Goal: Transaction & Acquisition: Register for event/course

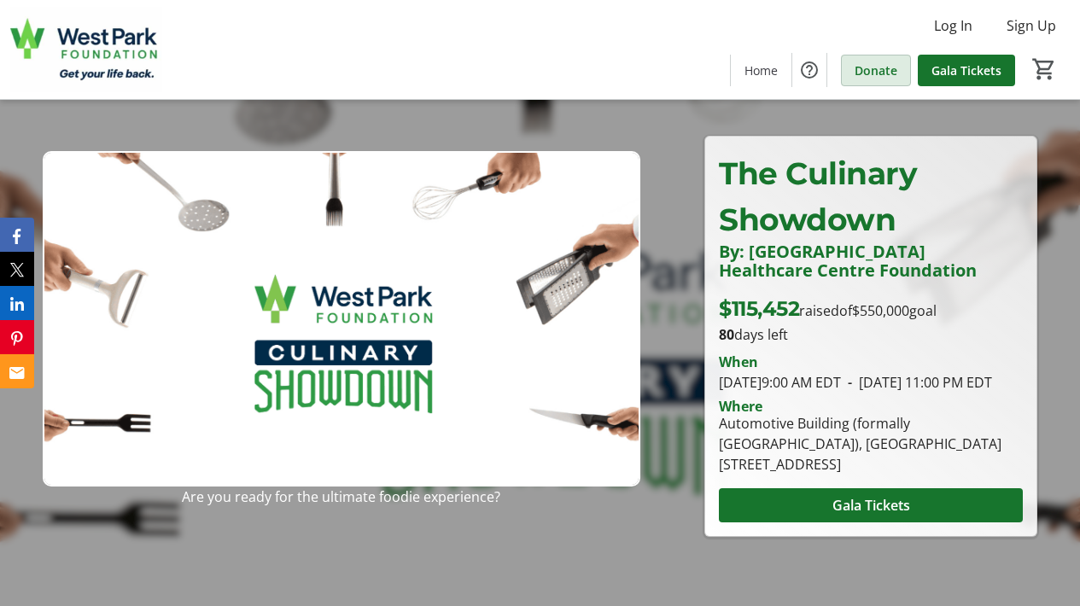
click at [862, 67] on span "Donate" at bounding box center [875, 70] width 43 height 18
click at [1031, 28] on span "Sign Up" at bounding box center [1030, 25] width 49 height 20
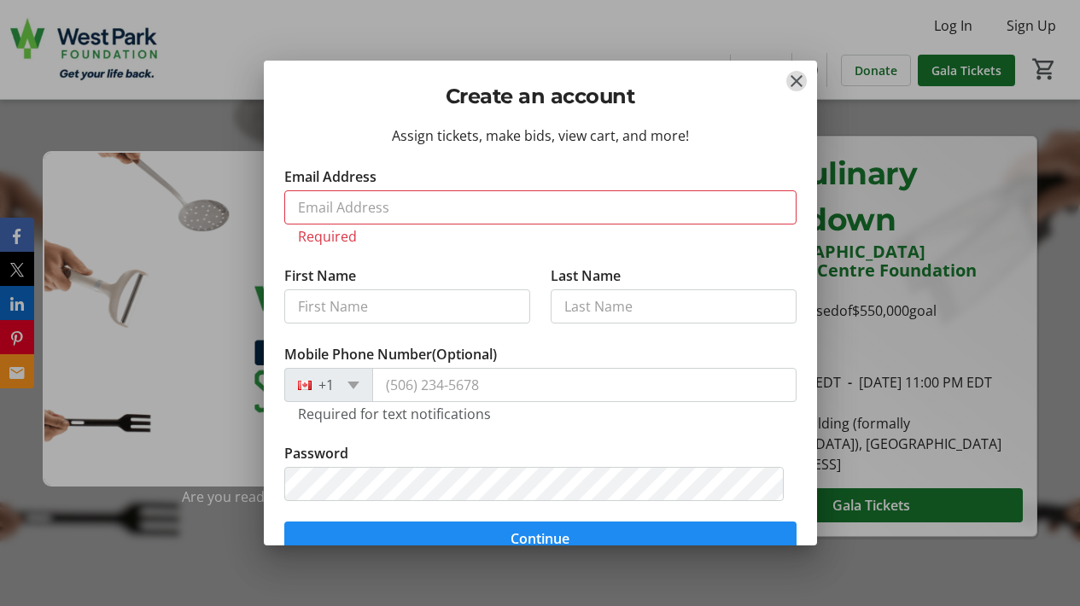
click at [789, 79] on mat-icon "Close" at bounding box center [796, 81] width 20 height 20
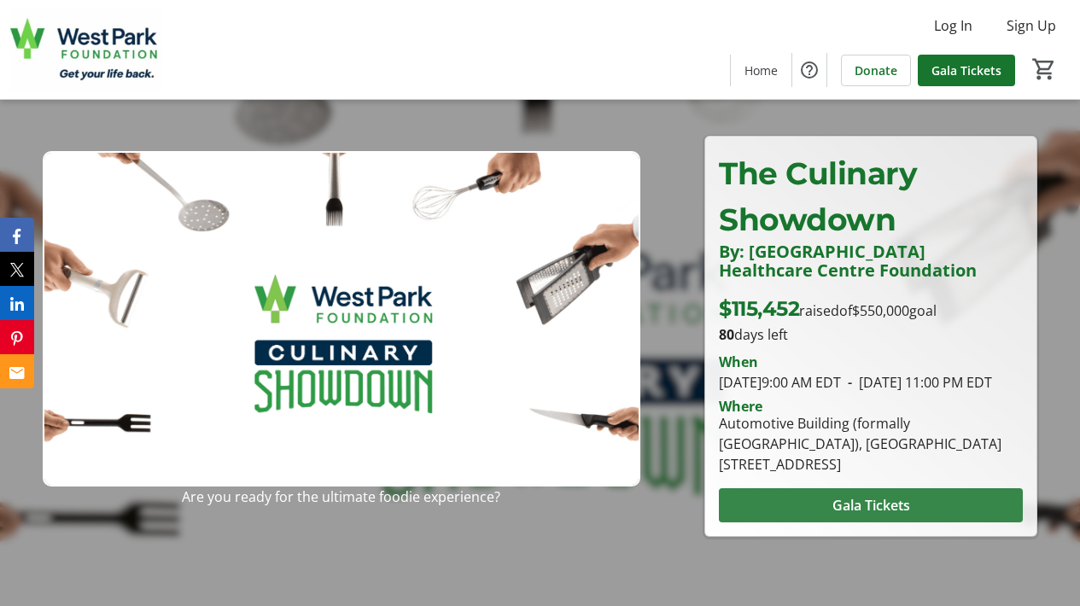
click at [856, 515] on span "Gala Tickets" at bounding box center [871, 505] width 78 height 20
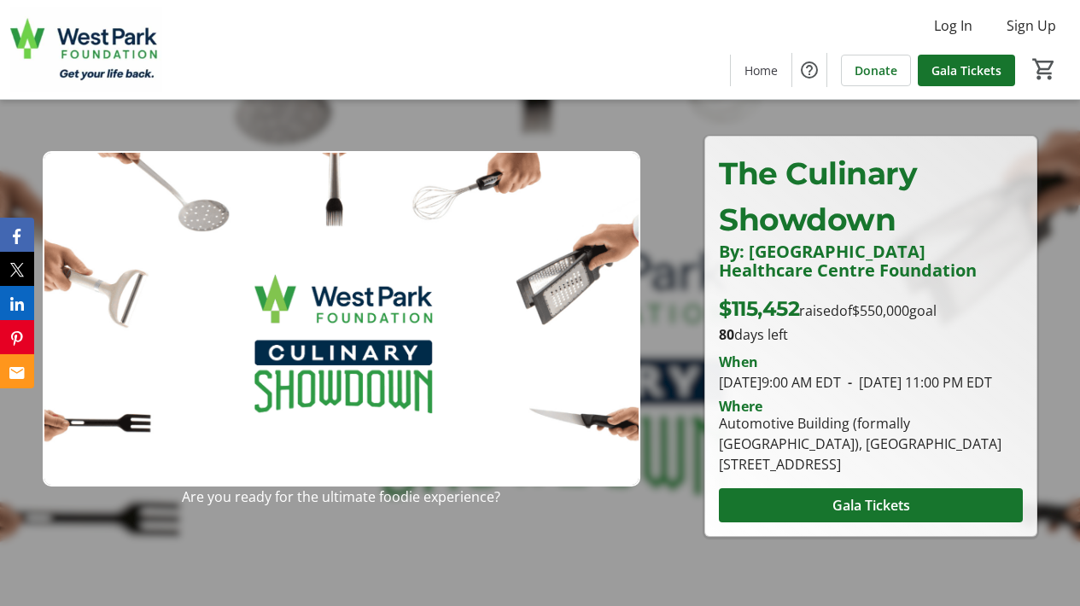
click at [347, 376] on img at bounding box center [341, 319] width 597 height 336
click at [821, 516] on span at bounding box center [871, 505] width 304 height 41
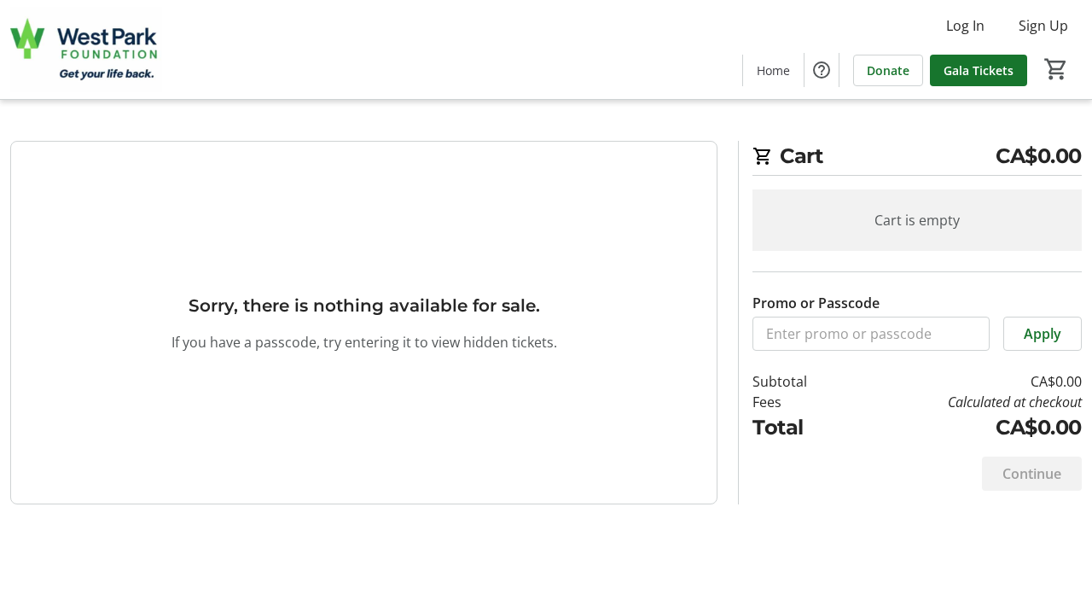
click at [1010, 475] on div "Continue" at bounding box center [1032, 474] width 100 height 34
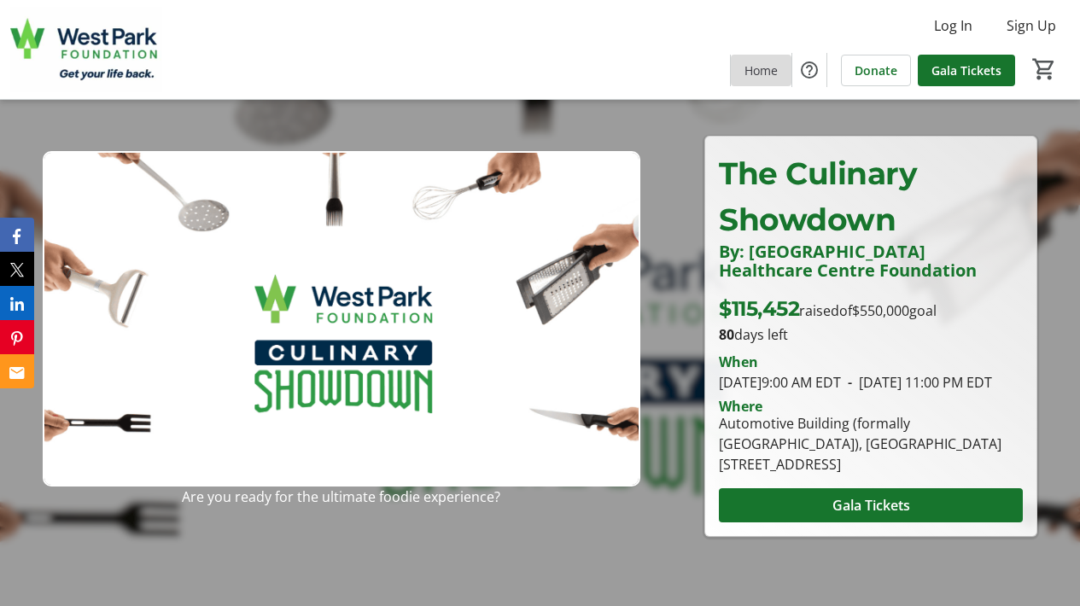
click at [754, 72] on span "Home" at bounding box center [760, 70] width 33 height 18
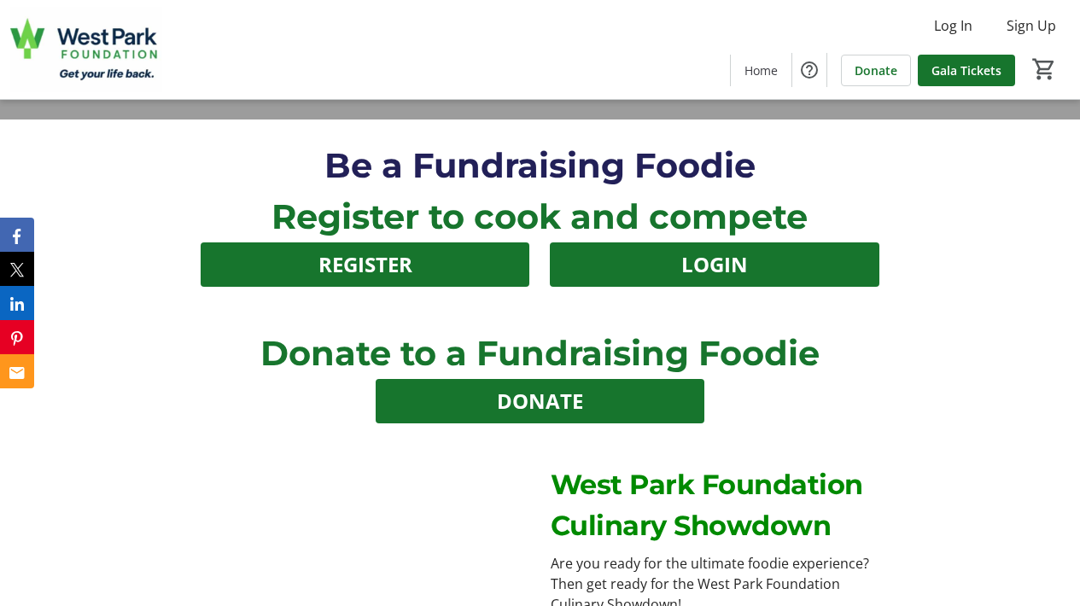
scroll to position [492, 0]
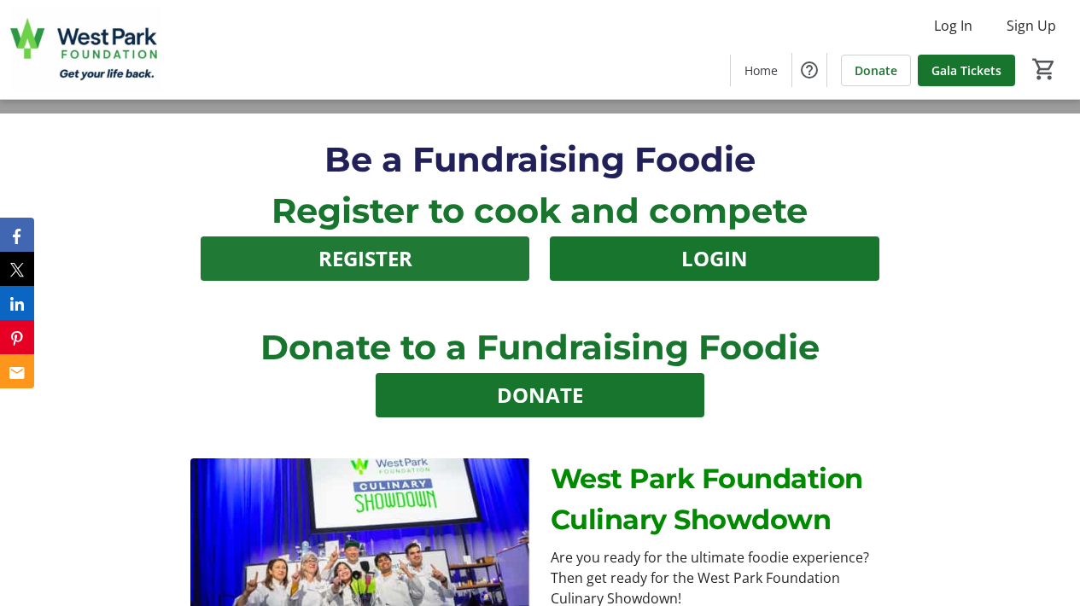
click at [339, 265] on span "REGISTER" at bounding box center [365, 258] width 94 height 31
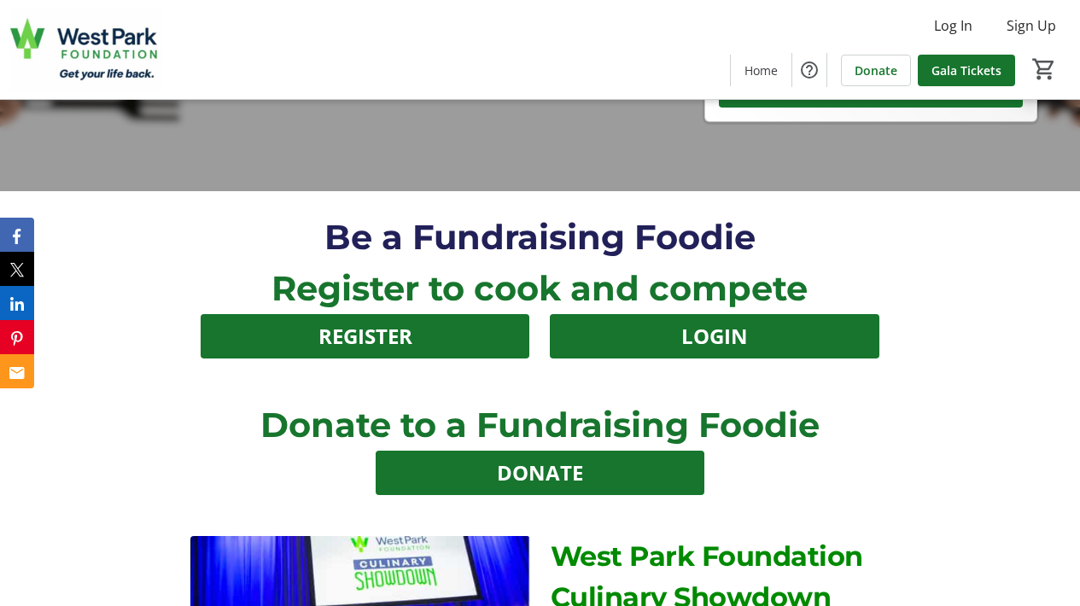
scroll to position [427, 0]
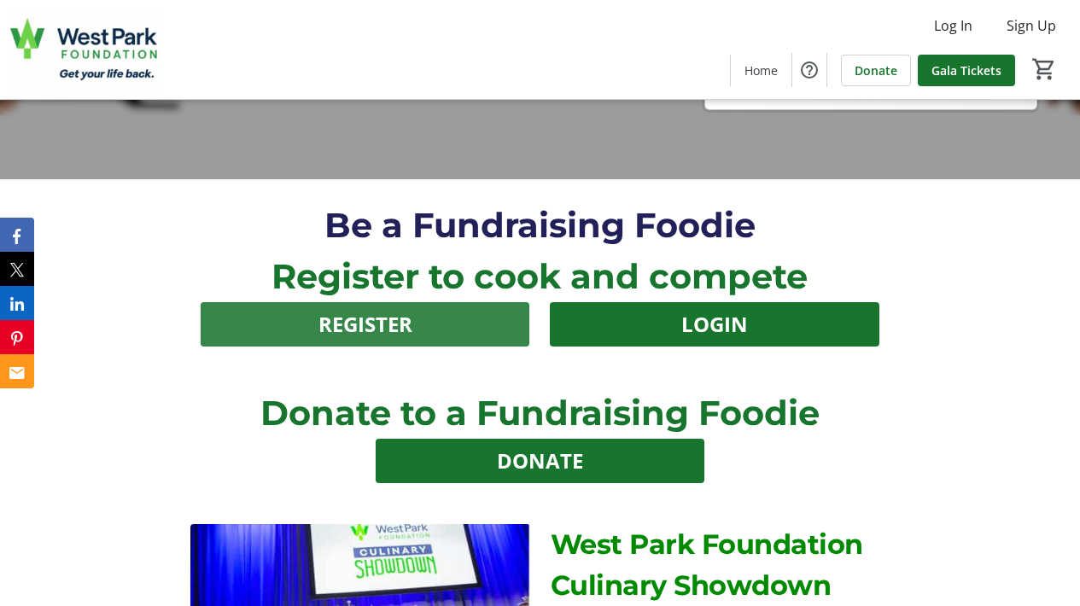
click at [370, 323] on span "REGISTER" at bounding box center [365, 324] width 94 height 31
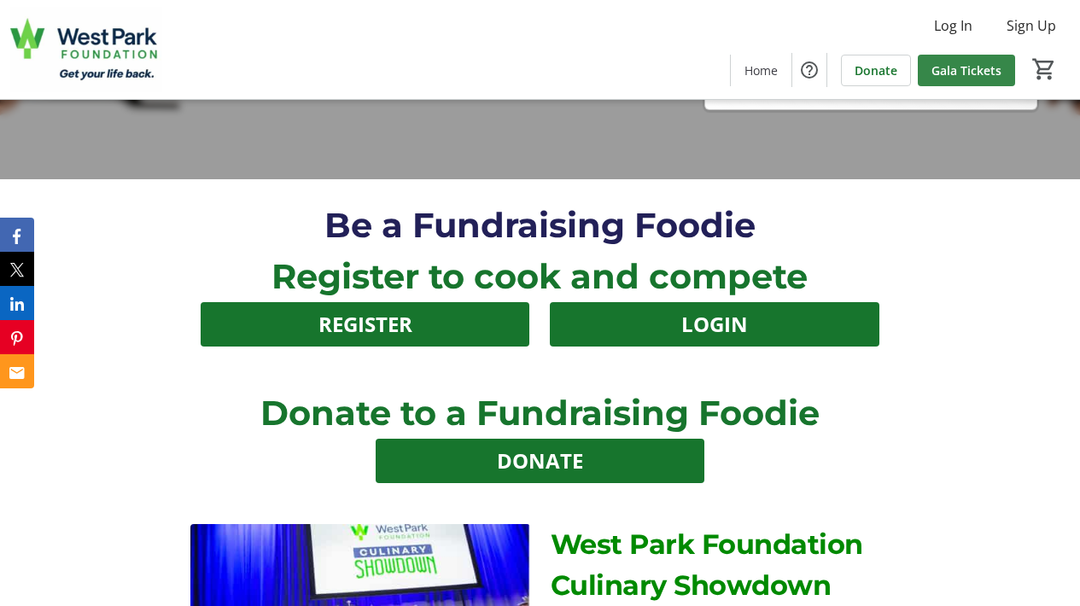
click at [949, 69] on span "Gala Tickets" at bounding box center [966, 70] width 70 height 18
